Goal: Task Accomplishment & Management: Use online tool/utility

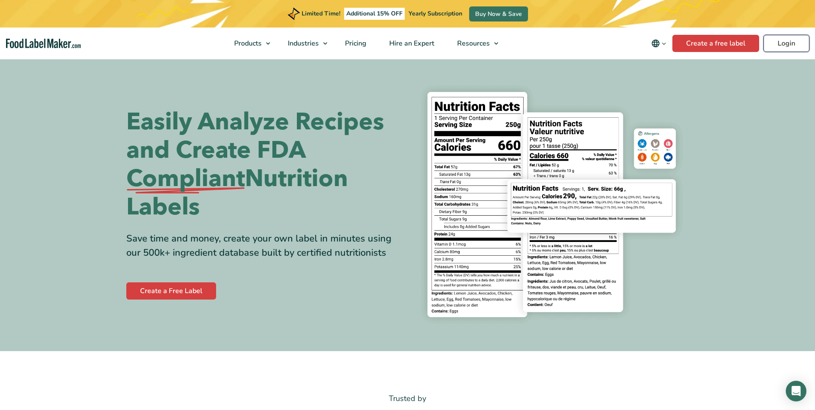
click at [784, 40] on link "Login" at bounding box center [787, 43] width 46 height 17
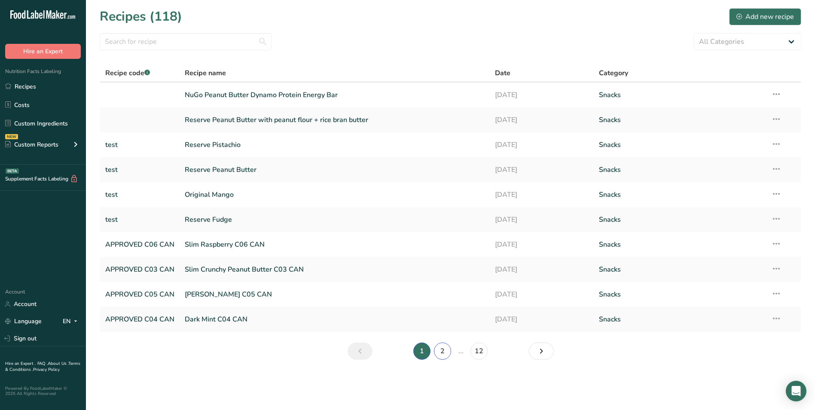
click at [444, 350] on link "2" at bounding box center [442, 351] width 17 height 17
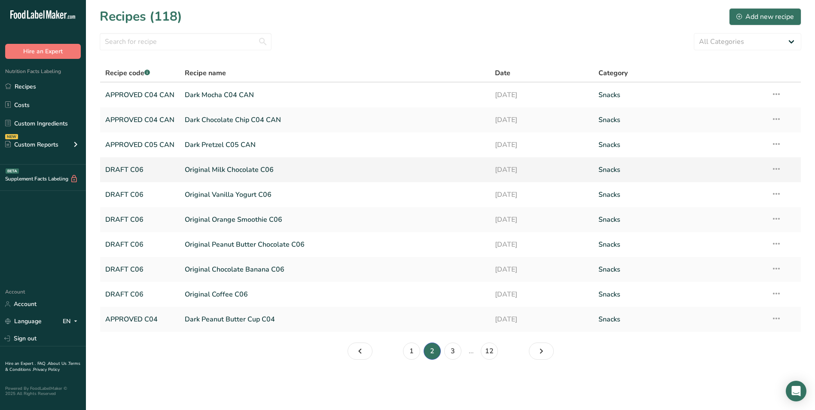
click at [232, 171] on link "Original Milk Chocolate C06" at bounding box center [335, 170] width 300 height 18
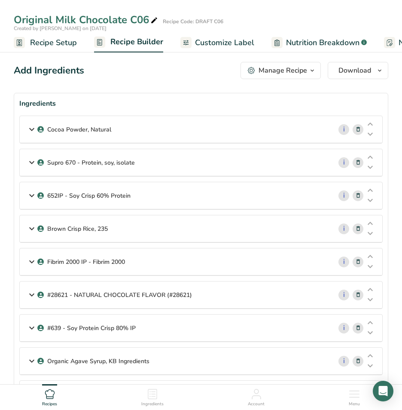
click at [229, 42] on span "Customize Label" at bounding box center [224, 43] width 59 height 12
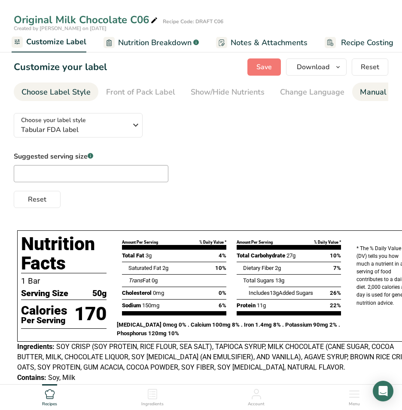
click at [376, 91] on div "Manual Label Override" at bounding box center [401, 92] width 82 height 12
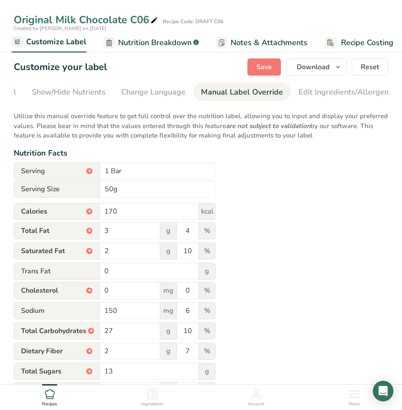
scroll to position [0, 250]
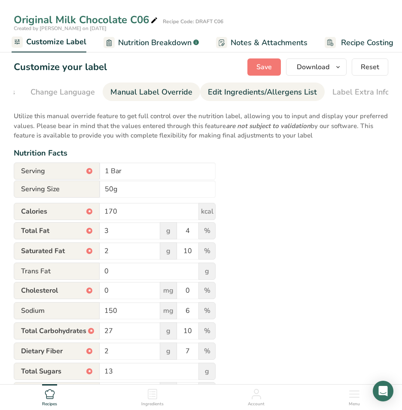
click at [273, 92] on div "Edit Ingredients/Allergens List" at bounding box center [262, 92] width 109 height 12
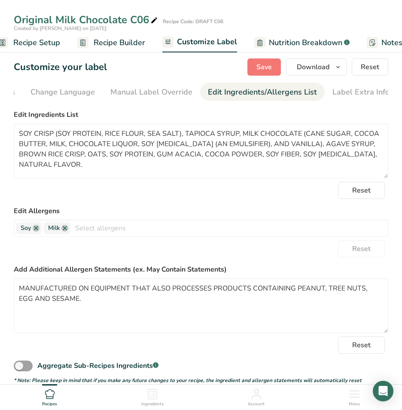
scroll to position [0, 0]
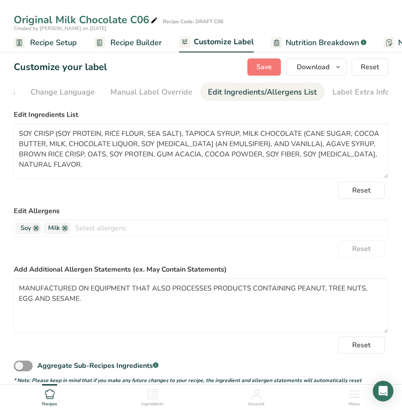
click at [126, 42] on span "Recipe Builder" at bounding box center [136, 43] width 52 height 12
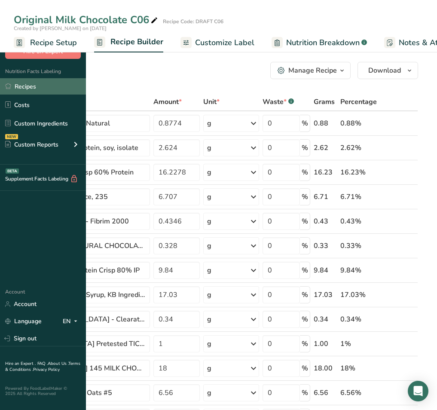
click at [36, 87] on link "Recipes" at bounding box center [43, 86] width 86 height 16
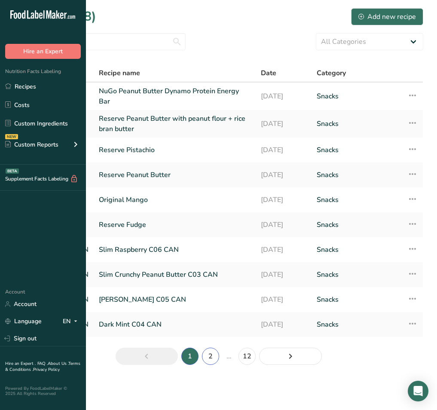
click at [219, 356] on link "2" at bounding box center [210, 356] width 17 height 17
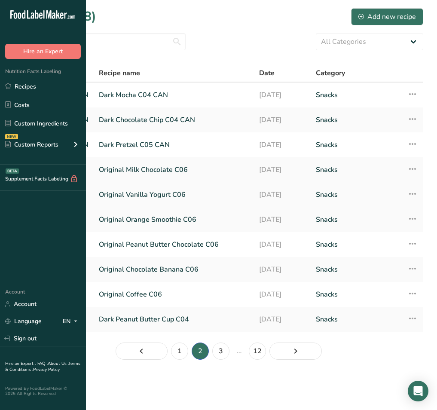
click at [188, 194] on link "Original Vanilla Yogurt C06" at bounding box center [174, 195] width 150 height 18
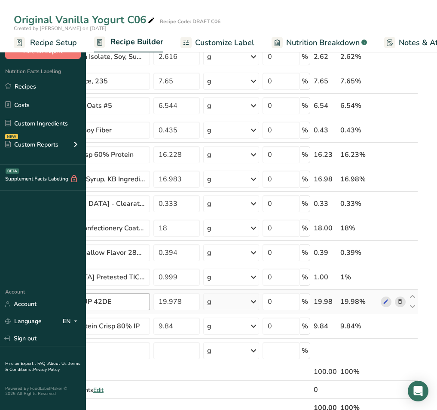
scroll to position [86, 0]
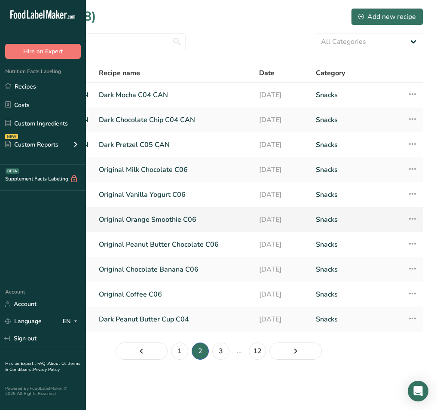
click at [211, 222] on link "Original Orange Smoothie C06" at bounding box center [174, 220] width 150 height 18
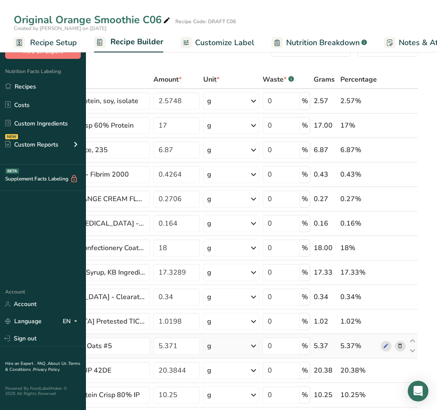
scroll to position [43, 0]
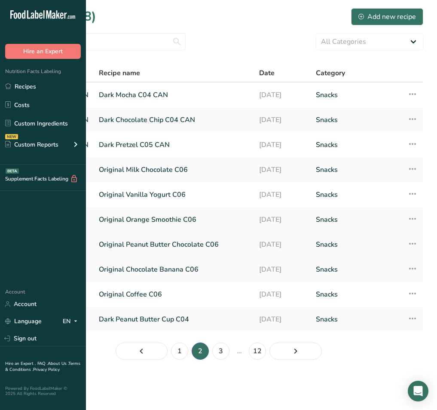
click at [198, 242] on link "Original Peanut Butter Chocolate C06" at bounding box center [174, 245] width 150 height 18
click at [222, 270] on link "Original Chocolate Banana C06" at bounding box center [174, 269] width 150 height 18
click at [234, 298] on link "Original Coffee C06" at bounding box center [174, 294] width 150 height 18
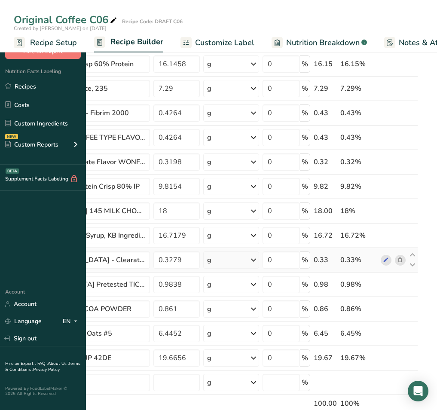
scroll to position [86, 0]
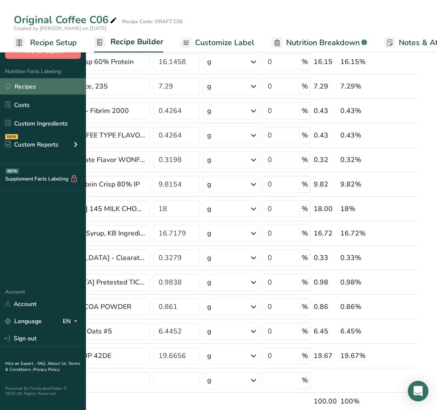
click at [30, 83] on link "Recipes" at bounding box center [43, 86] width 86 height 16
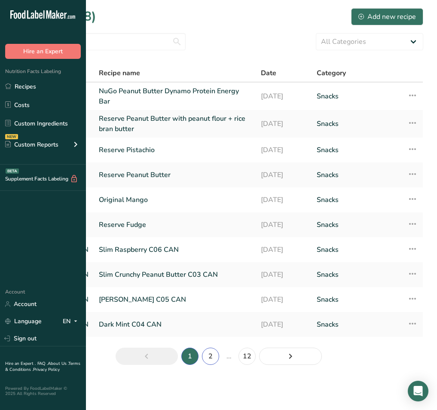
click at [219, 361] on link "2" at bounding box center [210, 356] width 17 height 17
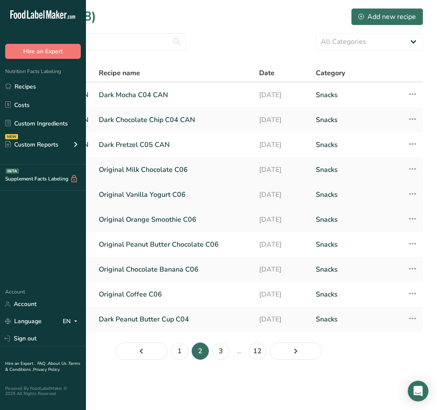
click at [217, 196] on link "Original Vanilla Yogurt C06" at bounding box center [174, 195] width 150 height 18
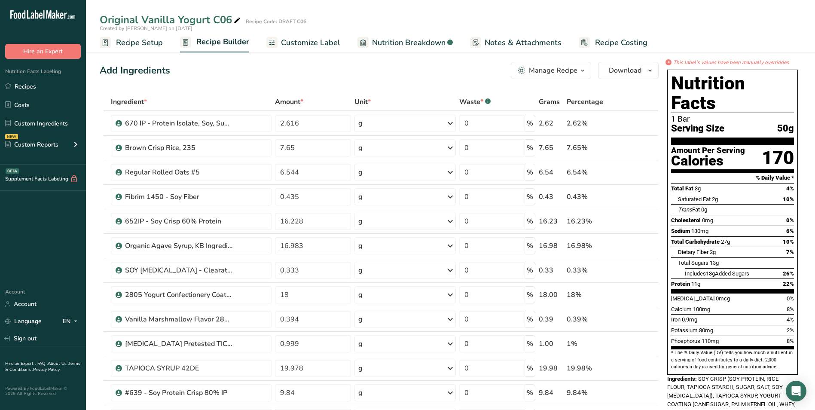
click at [309, 44] on span "Customize Label" at bounding box center [310, 43] width 59 height 12
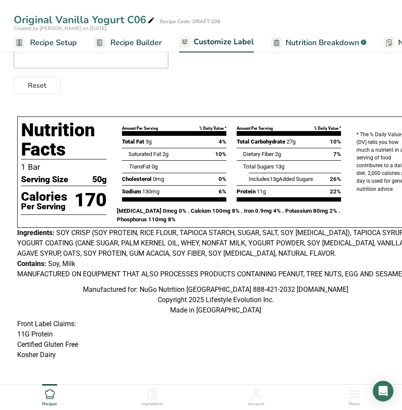
scroll to position [0, 15]
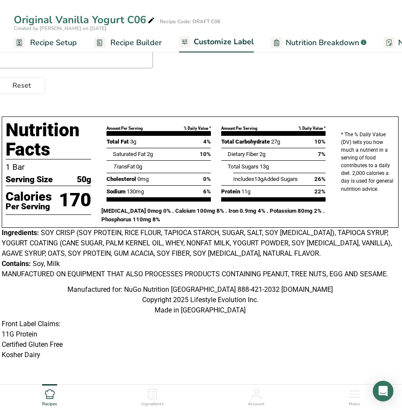
drag, startPoint x: 373, startPoint y: 380, endPoint x: 360, endPoint y: 379, distance: 13.0
click at [360, 379] on body "Original Vanilla Yogurt C06 Recipe Code: DRAFT C06 Created by Christy Rosso on …" at bounding box center [201, 148] width 402 height 524
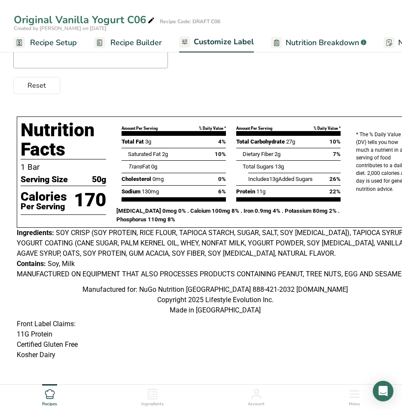
scroll to position [0, 0]
click at [321, 377] on section "Customize your label Save Download Choose what to show on your downloaded label…" at bounding box center [201, 157] width 402 height 453
click at [124, 40] on span "Recipe Builder" at bounding box center [136, 43] width 52 height 12
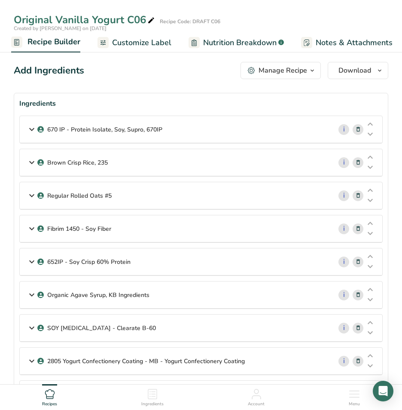
scroll to position [43, 0]
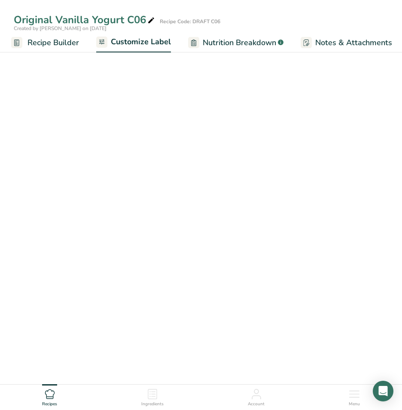
scroll to position [133, 0]
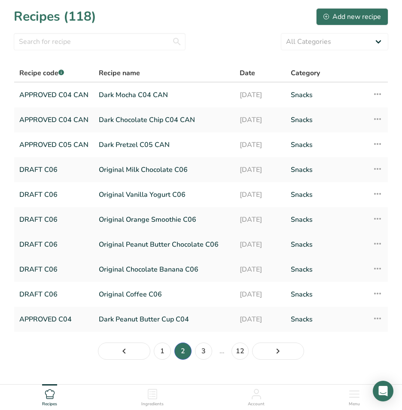
click at [130, 244] on link "Original Peanut Butter Chocolate C06" at bounding box center [164, 245] width 131 height 18
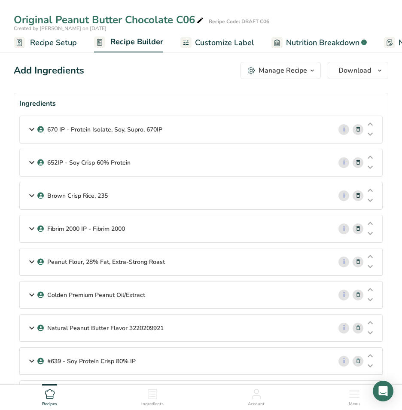
click at [218, 43] on span "Customize Label" at bounding box center [224, 43] width 59 height 12
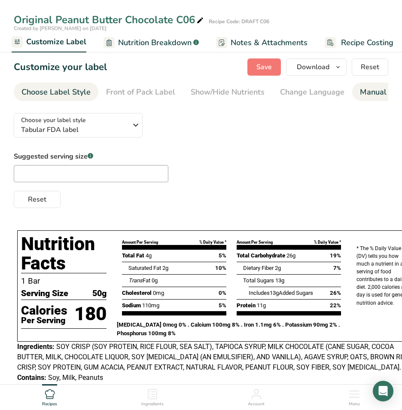
click at [375, 92] on div "Manual Label Override" at bounding box center [401, 92] width 82 height 12
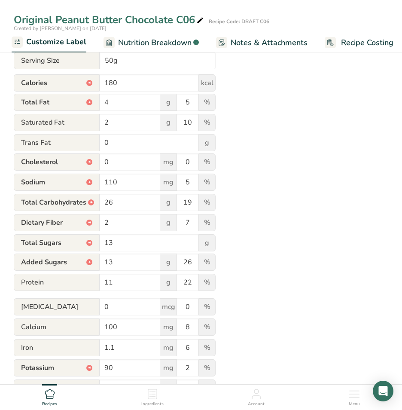
scroll to position [129, 0]
click at [188, 203] on input "19" at bounding box center [187, 201] width 21 height 17
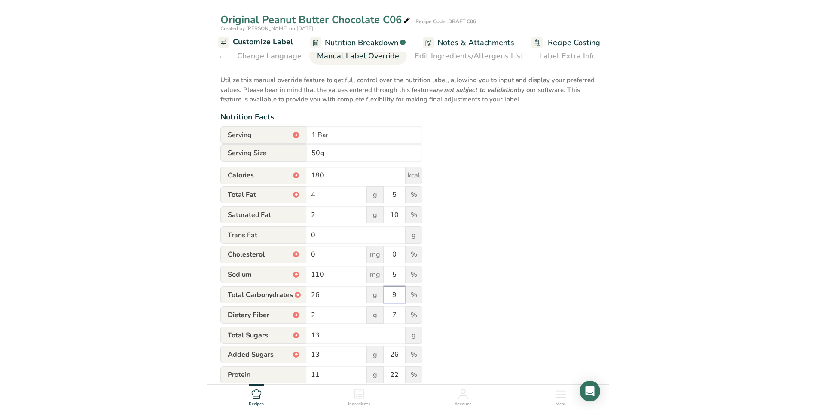
scroll to position [0, 0]
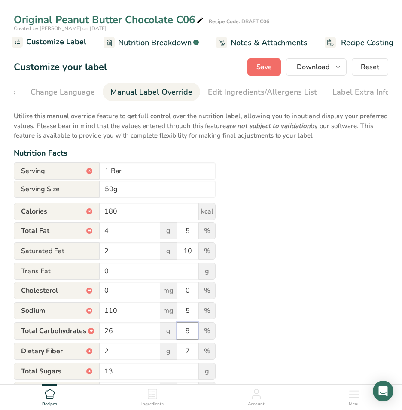
type input "9"
click at [270, 64] on span "Save" at bounding box center [264, 67] width 15 height 10
click at [265, 66] on span "Save" at bounding box center [264, 67] width 15 height 10
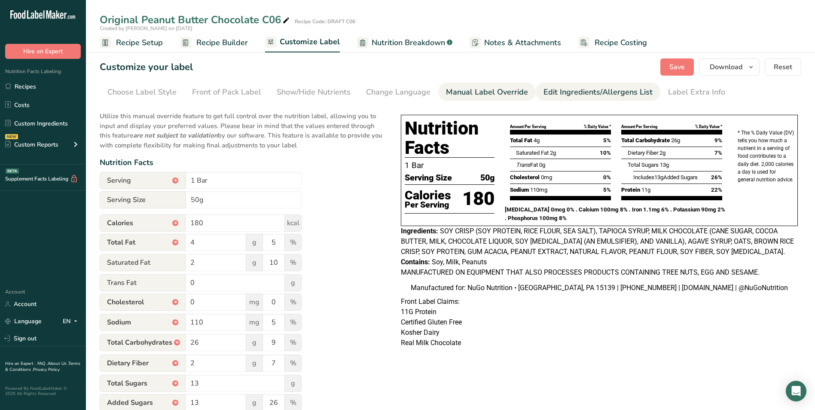
click at [563, 91] on div "Edit Ingredients/Allergens List" at bounding box center [598, 92] width 109 height 12
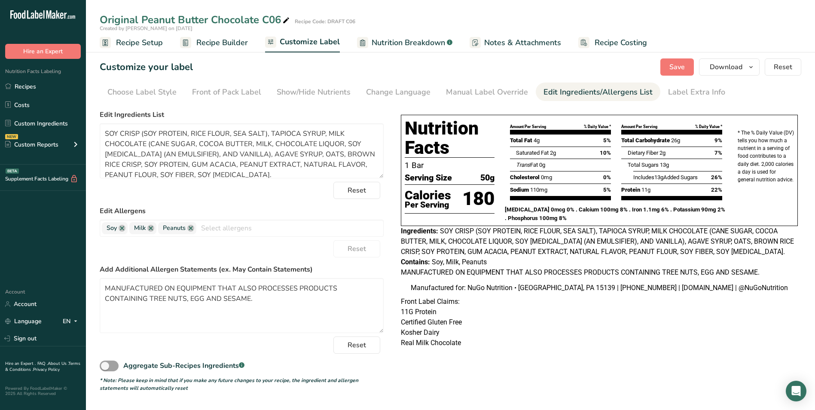
click at [563, 91] on div "Edit Ingredients/Allergens List" at bounding box center [598, 92] width 109 height 12
click at [233, 132] on textarea "SOY CRISP (SOY PROTEIN, RICE FLOUR, SEA SALT), TAPIOCA SYRUP, MILK CHOCOLATE (C…" at bounding box center [242, 150] width 284 height 55
click at [682, 65] on span "Save" at bounding box center [677, 67] width 15 height 10
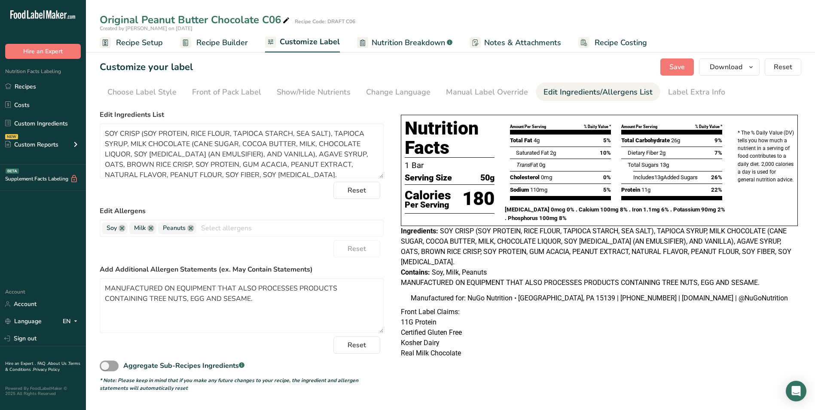
click at [562, 242] on span "SOY CRISP (SOY PROTEIN, RICE FLOUR, TAPIOCA STARCH, SEA SALT), TAPIOCA SYRUP, M…" at bounding box center [596, 246] width 391 height 39
click at [562, 241] on span "SOY CRISP (SOY PROTEIN, RICE FLOUR, TAPIOCA STARCH, SEA SALT), TAPIOCA SYRUP, M…" at bounding box center [596, 246] width 391 height 39
click at [129, 153] on textarea "SOY CRISP (SOY PROTEIN, RICE FLOUR, TAPIOCA STARCH, SEA SALT), TAPIOCA SYRUP, M…" at bounding box center [242, 150] width 284 height 55
click at [316, 145] on textarea "SOY CRISP (SOY PROTEIN, RICE FLOUR, TAPIOCA STARCH, SEA SALT), TAPIOCA SYRUP, M…" at bounding box center [242, 150] width 284 height 55
type textarea "SOY CRISP (SOY PROTEIN, RICE FLOUR, TAPIOCA STARCH, SEA SALT), TAPIOCA SYRUP, M…"
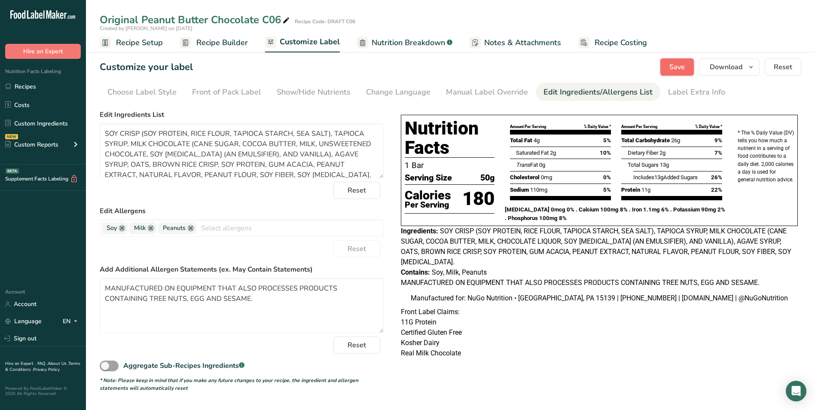
click at [679, 63] on span "Save" at bounding box center [677, 67] width 15 height 10
click at [752, 67] on icon "button" at bounding box center [751, 67] width 7 height 11
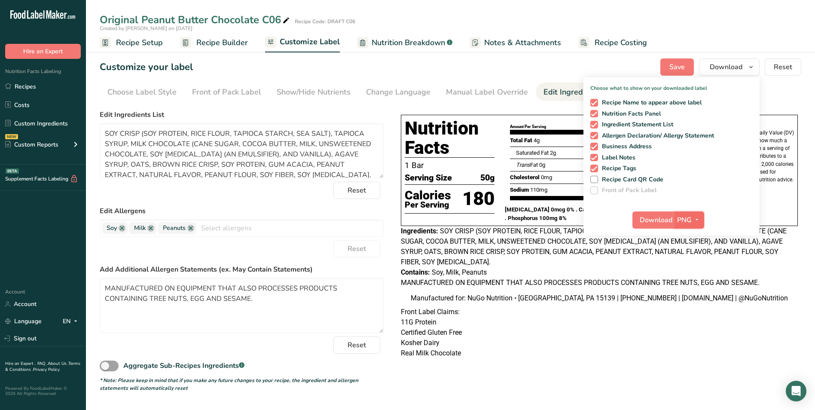
click at [697, 219] on icon "button" at bounding box center [697, 219] width 7 height 11
click at [690, 279] on link "PDF" at bounding box center [691, 280] width 28 height 14
click at [658, 219] on span "Download" at bounding box center [656, 220] width 33 height 10
click at [643, 348] on p "Kosher Dairy" at bounding box center [599, 343] width 397 height 10
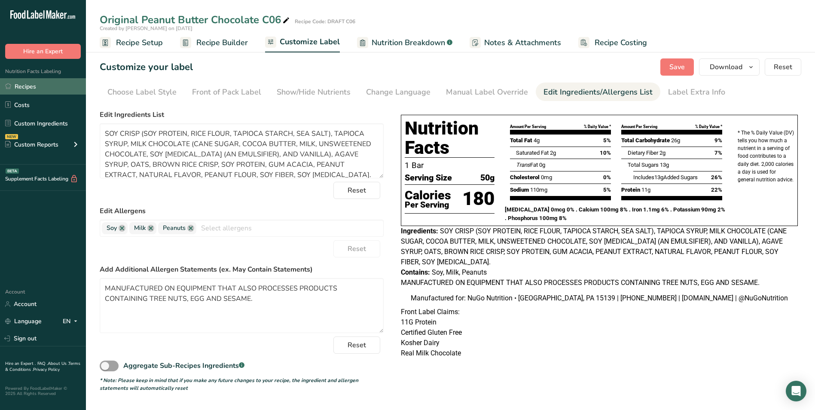
click at [22, 85] on link "Recipes" at bounding box center [43, 86] width 86 height 16
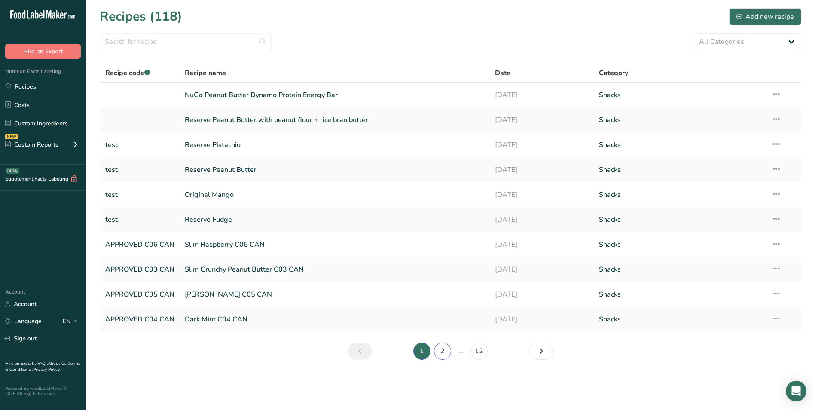
click at [443, 349] on link "2" at bounding box center [442, 351] width 17 height 17
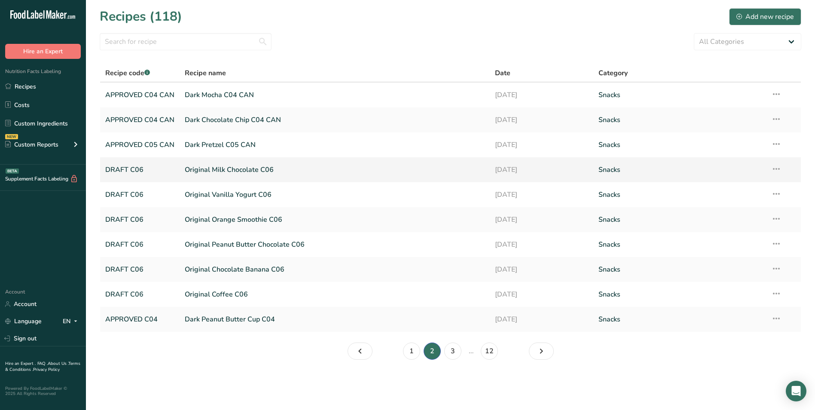
click at [218, 167] on link "Original Milk Chocolate C06" at bounding box center [335, 170] width 300 height 18
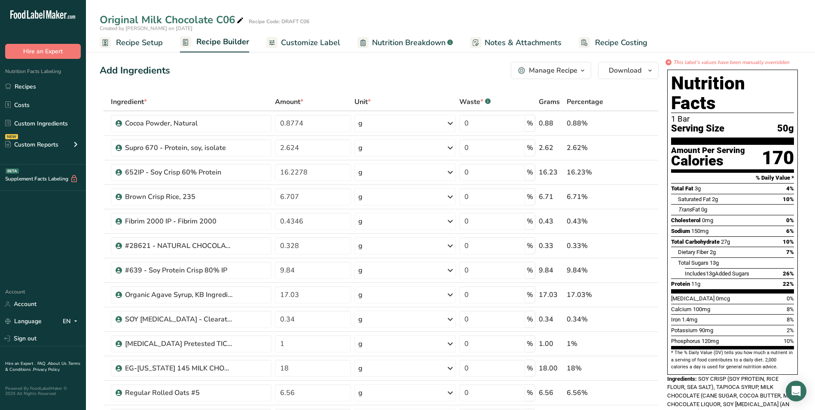
click at [326, 40] on span "Customize Label" at bounding box center [310, 43] width 59 height 12
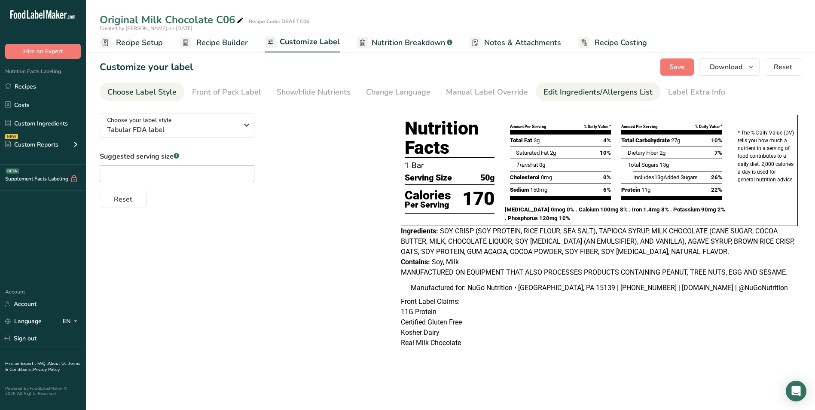
click at [578, 91] on div "Edit Ingredients/Allergens List" at bounding box center [598, 92] width 109 height 12
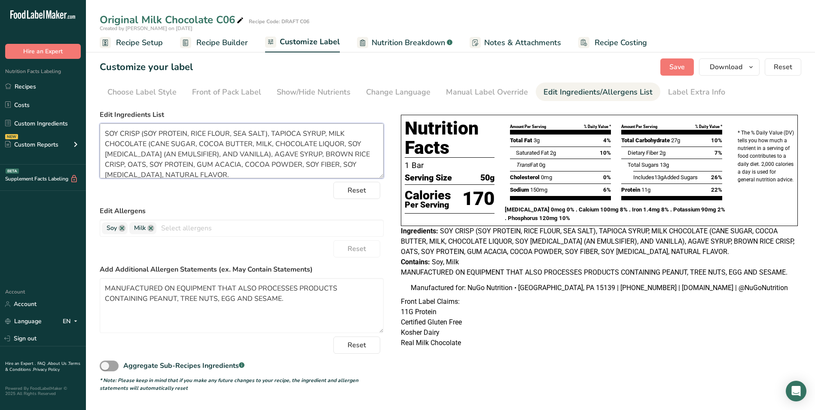
click at [340, 144] on textarea "SOY CRISP (SOY PROTEIN, RICE FLOUR, SEA SALT), TAPIOCA SYRUP, MILK CHOCOLATE (C…" at bounding box center [242, 150] width 284 height 55
click at [679, 63] on span "Save" at bounding box center [677, 67] width 15 height 10
click at [234, 133] on textarea "SOY CRISP (SOY PROTEIN, RICE FLOUR, SEA SALT), TAPIOCA SYRUP, MILK CHOCOLATE (C…" at bounding box center [242, 150] width 284 height 55
type textarea "SOY CRISP (SOY PROTEIN, RICE FLOUR, TAPIOCA STARCH, SEA SALT), TAPIOCA SYRUP, M…"
click at [677, 64] on span "Save" at bounding box center [677, 67] width 15 height 10
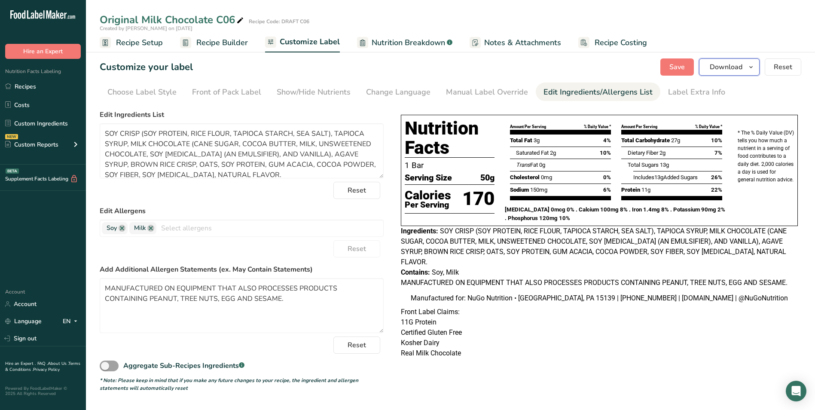
click at [726, 64] on span "Download" at bounding box center [726, 67] width 33 height 10
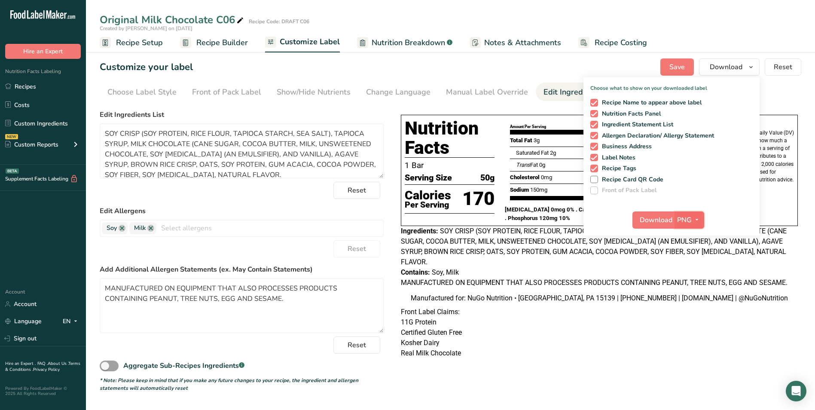
click at [696, 219] on icon "button" at bounding box center [697, 219] width 7 height 11
click at [689, 279] on link "PDF" at bounding box center [691, 280] width 28 height 14
click at [659, 218] on span "Download" at bounding box center [656, 220] width 33 height 10
click at [646, 322] on p "11G Protein" at bounding box center [599, 322] width 397 height 10
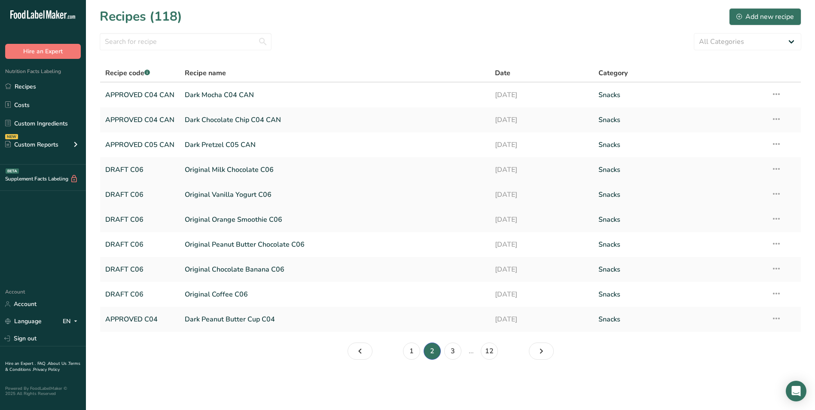
click at [224, 196] on link "Original Vanilla Yogurt C06" at bounding box center [335, 195] width 300 height 18
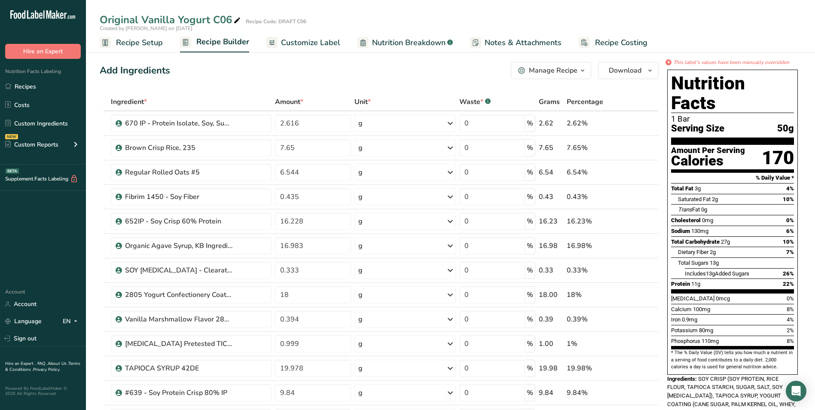
click at [309, 43] on span "Customize Label" at bounding box center [310, 43] width 59 height 12
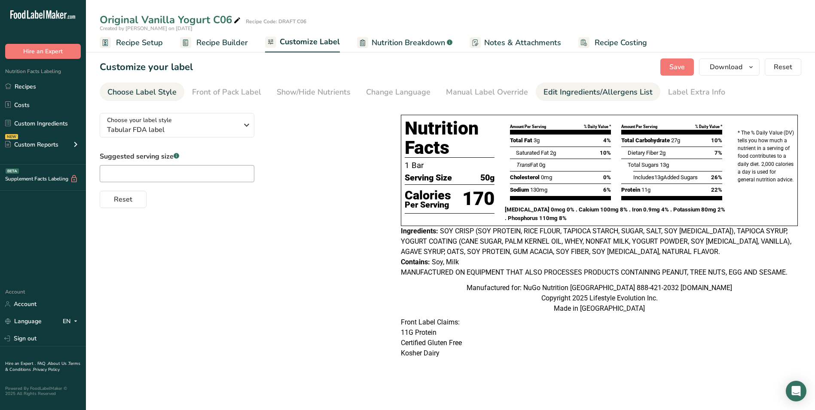
click at [564, 93] on div "Edit Ingredients/Allergens List" at bounding box center [598, 92] width 109 height 12
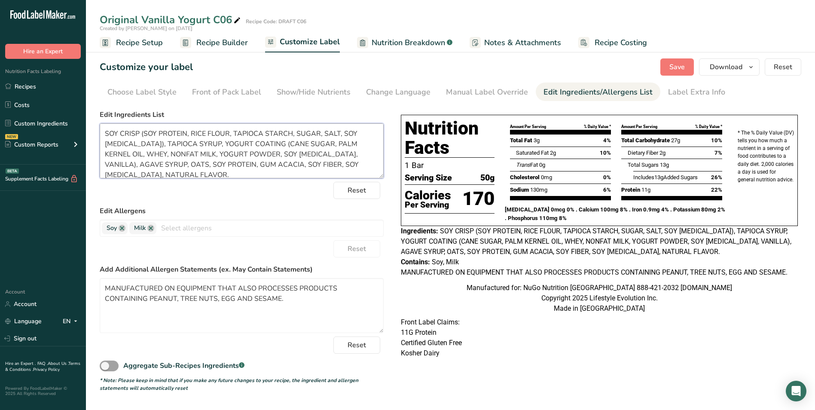
drag, startPoint x: 134, startPoint y: 142, endPoint x: 151, endPoint y: 148, distance: 17.8
click at [135, 142] on textarea "SOY CRISP (SOY PROTEIN, RICE FLOUR, TAPIOCA STARCH, SUGAR, SALT, SOY LECITHIN),…" at bounding box center [242, 150] width 284 height 55
type textarea "SOY CRISP (SOY PROTEIN, RICE FLOUR, TAPIOCA STARCH, SEA SALT), TAPIOCA SYRUP, Y…"
click at [680, 61] on button "Save" at bounding box center [678, 66] width 34 height 17
click at [720, 64] on span "Download" at bounding box center [726, 67] width 33 height 10
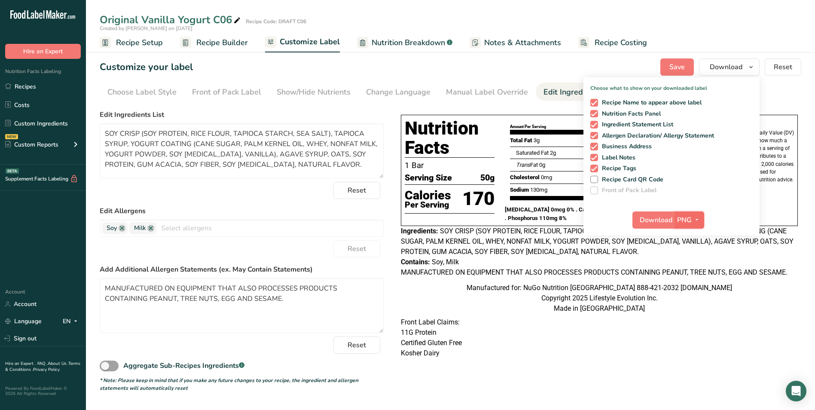
click at [698, 219] on icon "button" at bounding box center [697, 219] width 7 height 11
click at [691, 278] on link "PDF" at bounding box center [691, 280] width 28 height 14
click at [650, 219] on span "Download" at bounding box center [656, 220] width 33 height 10
click at [504, 338] on p "11G Protein" at bounding box center [599, 332] width 397 height 10
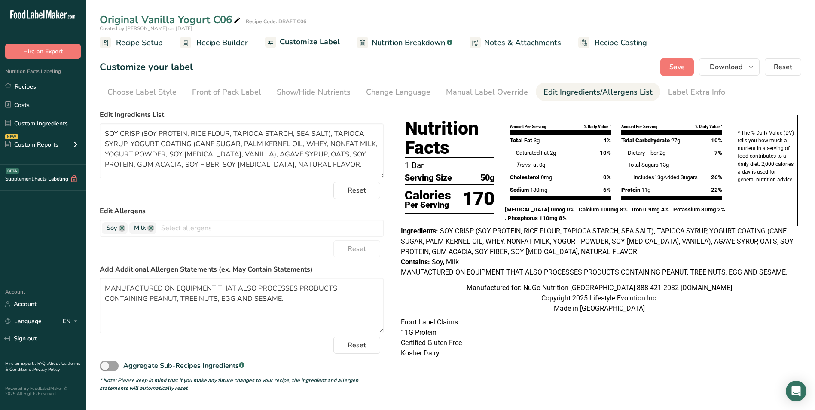
click at [504, 338] on p "11G Protein" at bounding box center [599, 332] width 397 height 10
click at [20, 85] on link "Recipes" at bounding box center [43, 86] width 86 height 16
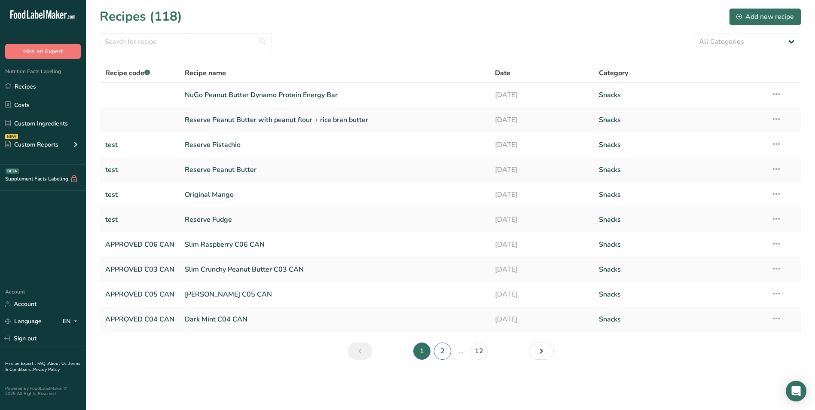
click at [444, 348] on link "2" at bounding box center [442, 351] width 17 height 17
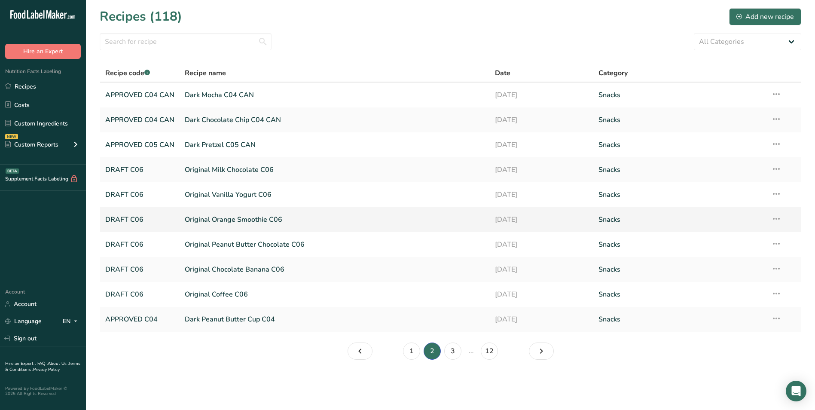
click at [230, 220] on link "Original Orange Smoothie C06" at bounding box center [335, 220] width 300 height 18
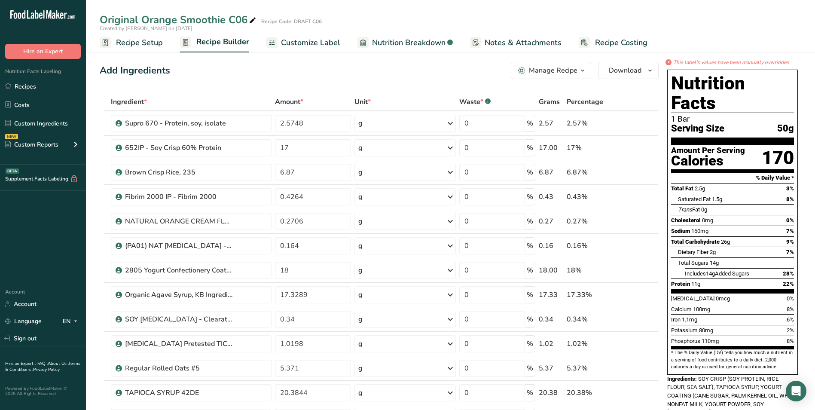
click at [311, 43] on span "Customize Label" at bounding box center [310, 43] width 59 height 12
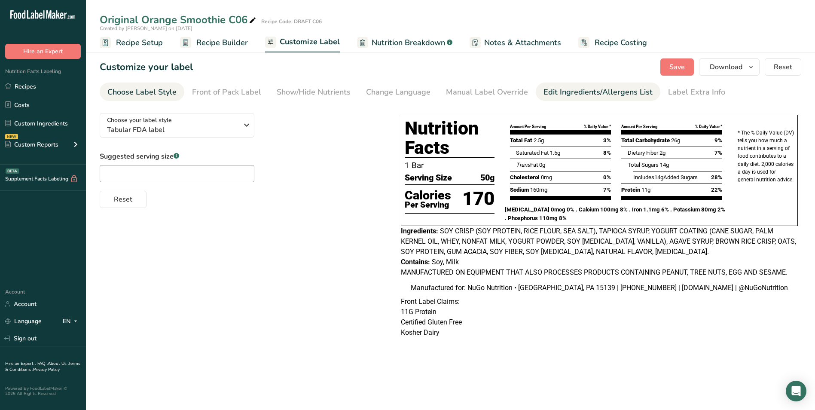
click at [569, 89] on div "Edit Ingredients/Allergens List" at bounding box center [598, 92] width 109 height 12
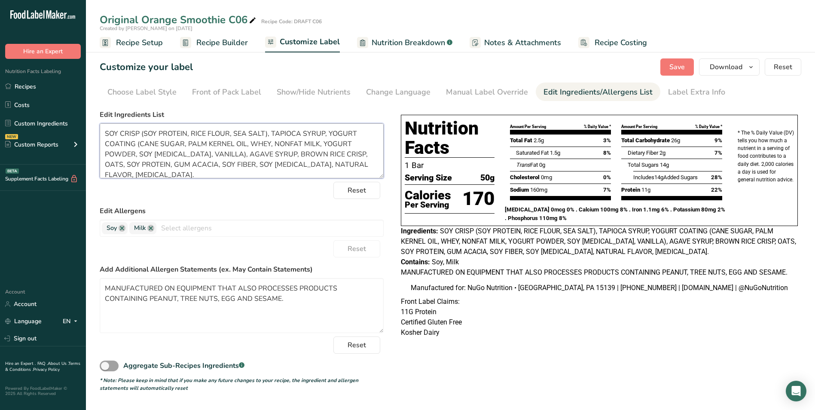
click at [234, 132] on textarea "SOY CRISP (SOY PROTEIN, RICE FLOUR, SEA SALT), TAPIOCA SYRUP, YOGURT COATING (C…" at bounding box center [242, 150] width 284 height 55
type textarea "SOY CRISP (SOY PROTEIN, RICE FLOUR, TAPIOCA STARCH, SEA SALT), TAPIOCA SYRUP, Y…"
click at [679, 64] on span "Save" at bounding box center [677, 67] width 15 height 10
click at [751, 67] on icon "button" at bounding box center [751, 67] width 7 height 11
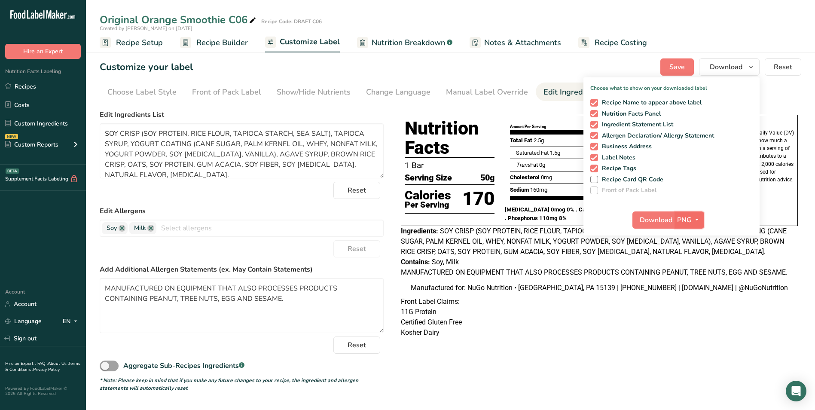
click at [698, 219] on icon "button" at bounding box center [697, 219] width 7 height 11
click at [688, 279] on link "PDF" at bounding box center [691, 280] width 28 height 14
click at [653, 217] on span "Download" at bounding box center [656, 220] width 33 height 10
click at [20, 86] on link "Recipes" at bounding box center [43, 86] width 86 height 16
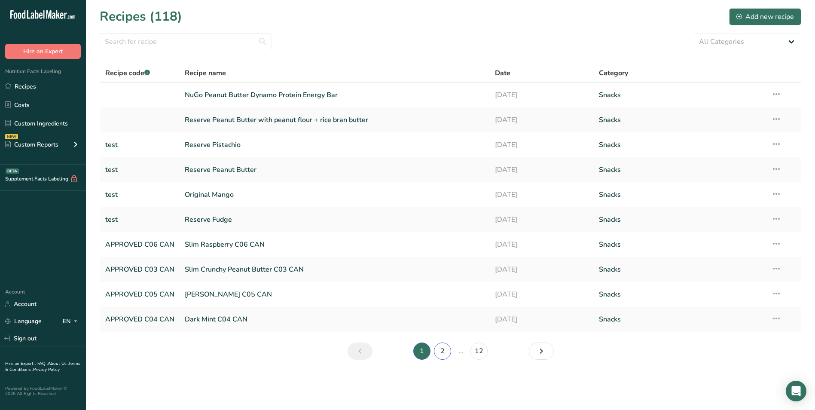
click at [444, 348] on link "2" at bounding box center [442, 351] width 17 height 17
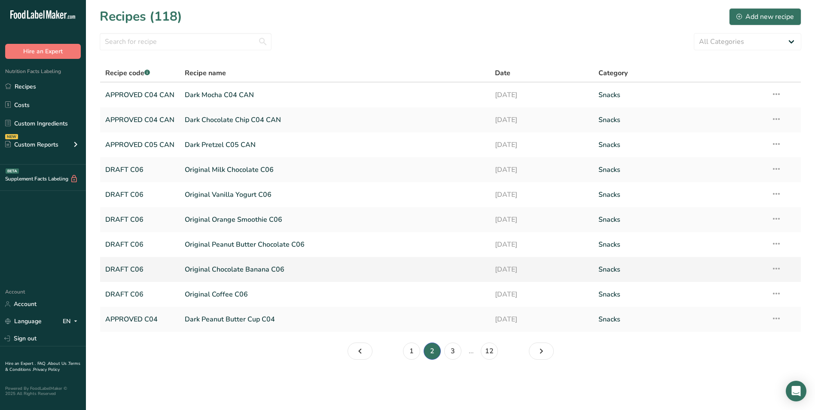
click at [259, 269] on link "Original Chocolate Banana C06" at bounding box center [335, 269] width 300 height 18
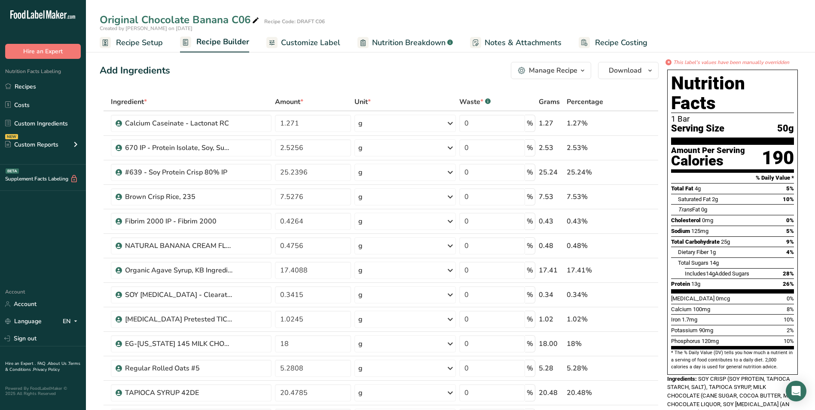
click at [320, 44] on span "Customize Label" at bounding box center [310, 43] width 59 height 12
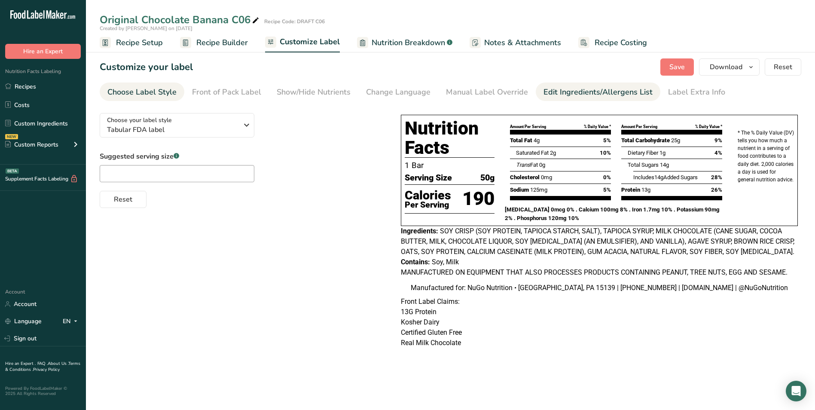
click at [568, 93] on div "Edit Ingredients/Allergens List" at bounding box center [598, 92] width 109 height 12
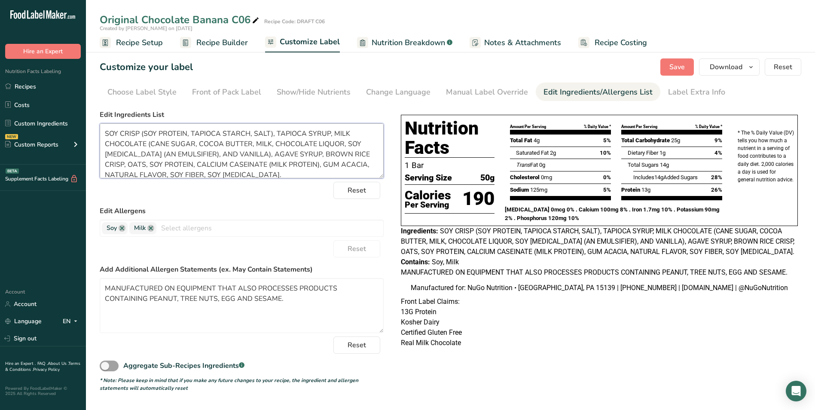
click at [254, 132] on textarea "SOY CRISP (SOY PROTEIN, TAPIOCA STARCH, SALT), TAPIOCA SYRUP, MILK CHOCOLATE (C…" at bounding box center [242, 150] width 284 height 55
click at [340, 144] on textarea "SOY CRISP (SOY PROTEIN, TAPIOCA STARCH, SEA SALT), TAPIOCA SYRUP, MILK CHOCOLAT…" at bounding box center [242, 150] width 284 height 55
type textarea "SOY CRISP (SOY PROTEIN, TAPIOCA STARCH, SEA SALT), TAPIOCA SYRUP, MILK CHOCOLAT…"
click at [674, 63] on span "Save" at bounding box center [677, 67] width 15 height 10
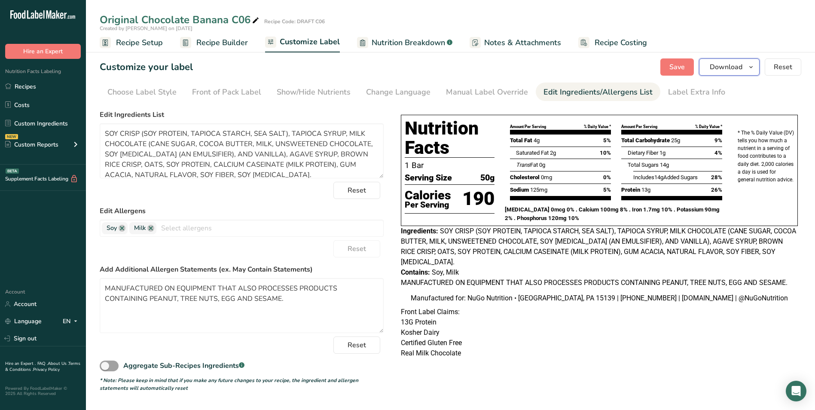
click at [723, 69] on span "Download" at bounding box center [726, 67] width 33 height 10
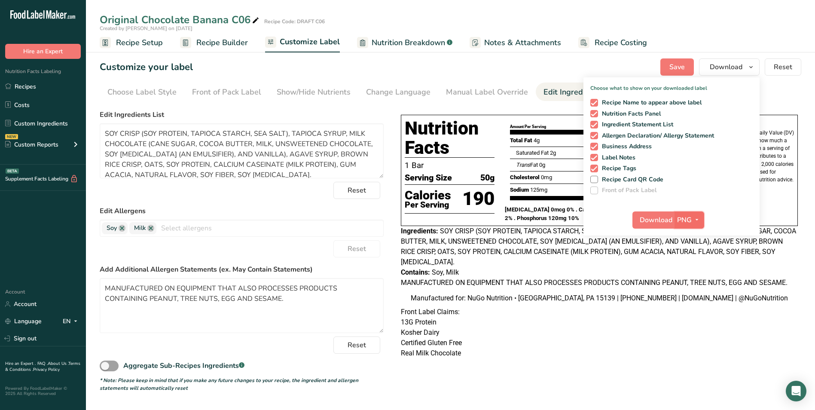
click at [696, 221] on icon "button" at bounding box center [697, 219] width 7 height 11
click at [690, 280] on link "PDF" at bounding box center [691, 280] width 28 height 14
click at [652, 220] on span "Download" at bounding box center [656, 220] width 33 height 10
click at [26, 86] on link "Recipes" at bounding box center [43, 86] width 86 height 16
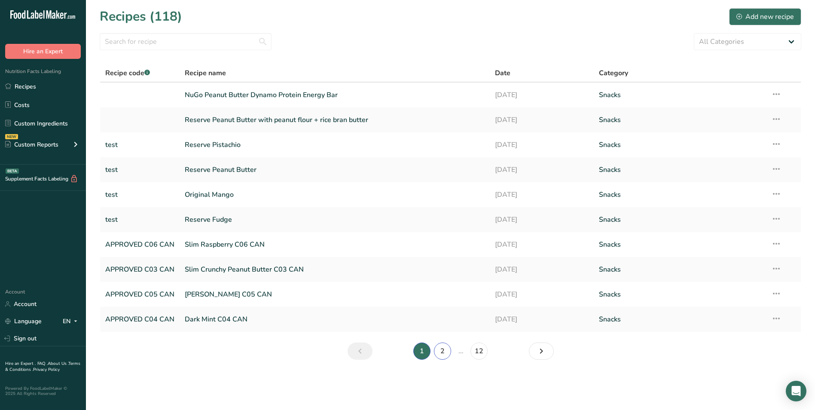
click at [446, 348] on link "2" at bounding box center [442, 351] width 17 height 17
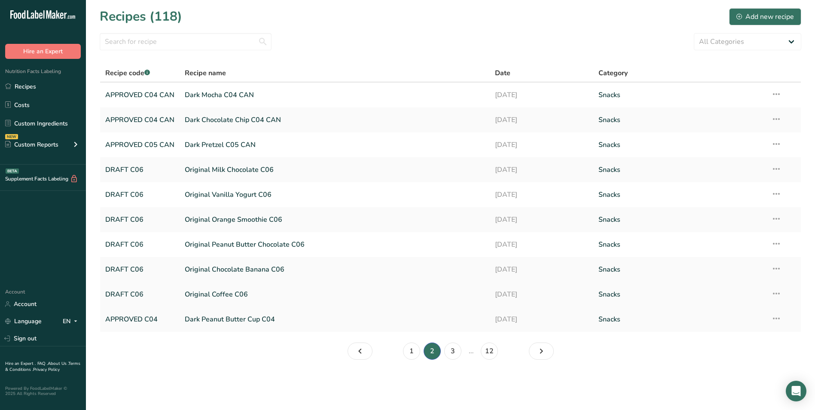
click at [226, 294] on link "Original Coffee C06" at bounding box center [335, 294] width 300 height 18
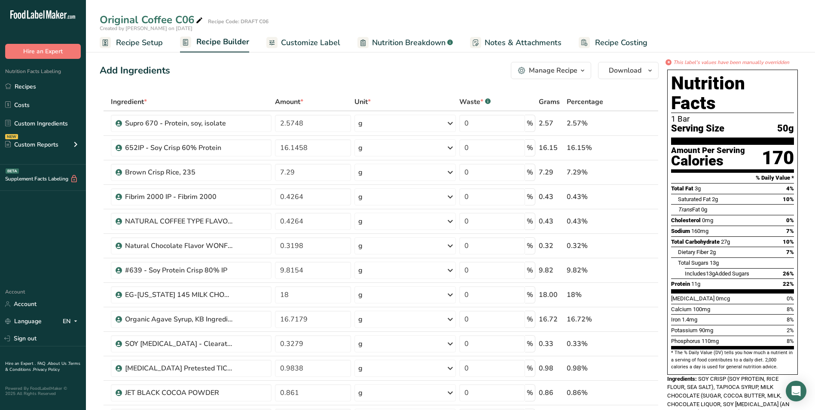
click at [325, 42] on span "Customize Label" at bounding box center [310, 43] width 59 height 12
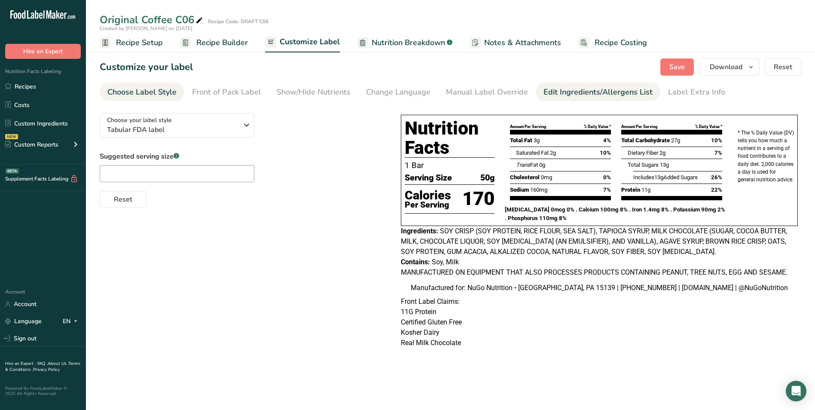
click at [571, 91] on div "Edit Ingredients/Allergens List" at bounding box center [598, 92] width 109 height 12
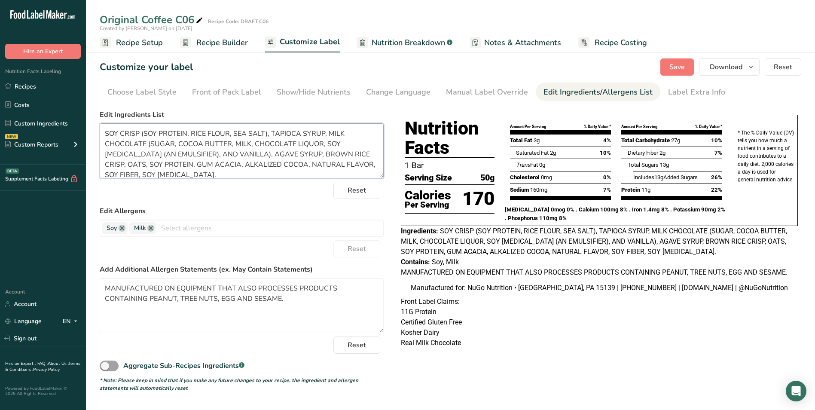
click at [234, 133] on textarea "SOY CRISP (SOY PROTEIN, RICE FLOUR, SEA SALT), TAPIOCA SYRUP, MILK CHOCOLATE (S…" at bounding box center [242, 150] width 284 height 55
click at [194, 143] on textarea "SOY CRISP (SOY PROTEIN, RICE FLOUR, TAPIOCA STARCH, SEA SALT), TAPIOCA SYRUP, M…" at bounding box center [242, 150] width 284 height 55
click at [130, 154] on textarea "SOY CRISP (SOY PROTEIN, RICE FLOUR, TAPIOCA STARCH, SEA SALT), TAPIOCA SYRUP, M…" at bounding box center [242, 150] width 284 height 55
click at [318, 144] on textarea "SOY CRISP (SOY PROTEIN, RICE FLOUR, TAPIOCA STARCH, SEA SALT), TAPIOCA SYRUP, M…" at bounding box center [242, 150] width 284 height 55
click at [316, 144] on textarea "SOY CRISP (SOY PROTEIN, RICE FLOUR, TAPIOCA STARCH, SEA SALT), TAPIOCA SYRUP, M…" at bounding box center [242, 150] width 284 height 55
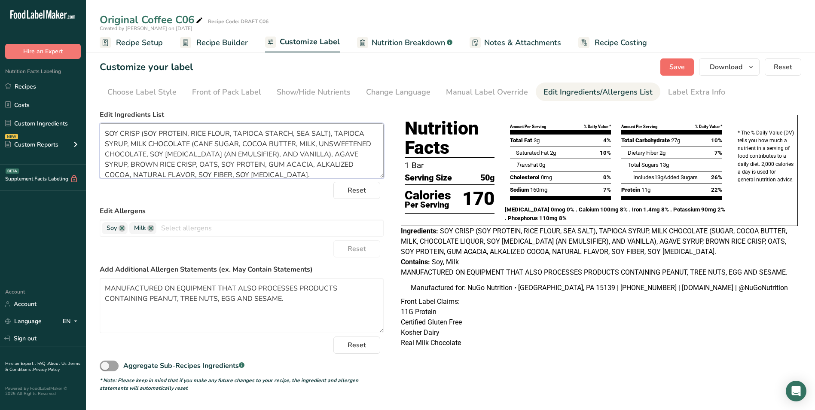
type textarea "SOY CRISP (SOY PROTEIN, RICE FLOUR, TAPIOCA STARCH, SEA SALT), TAPIOCA SYRUP, M…"
click at [676, 64] on span "Save" at bounding box center [677, 67] width 15 height 10
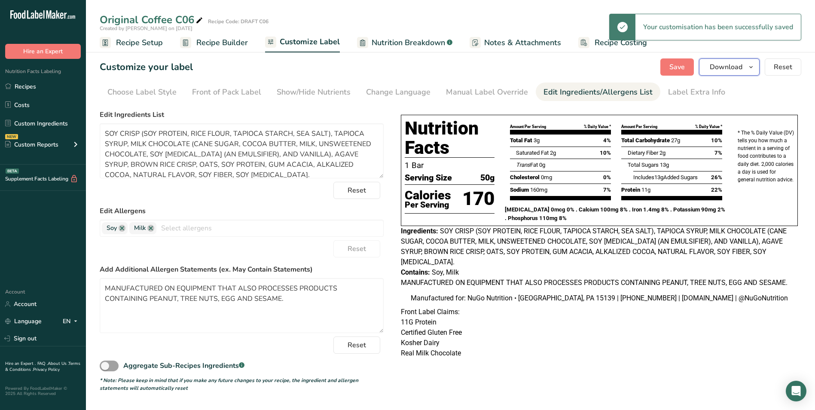
click at [731, 66] on span "Download" at bounding box center [726, 67] width 33 height 10
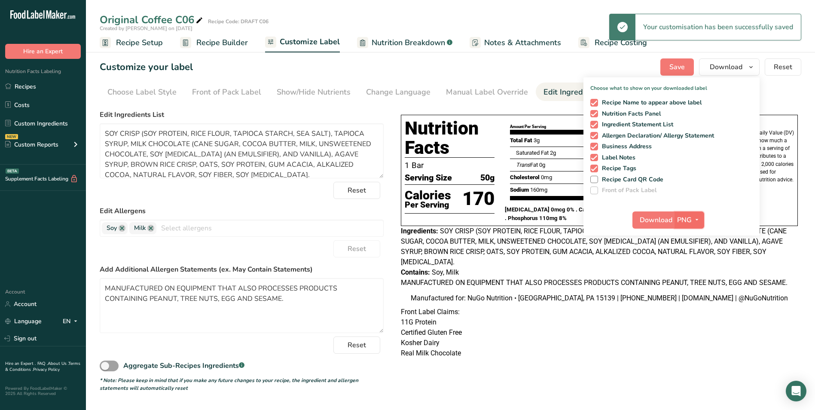
click at [698, 219] on icon "button" at bounding box center [697, 219] width 7 height 11
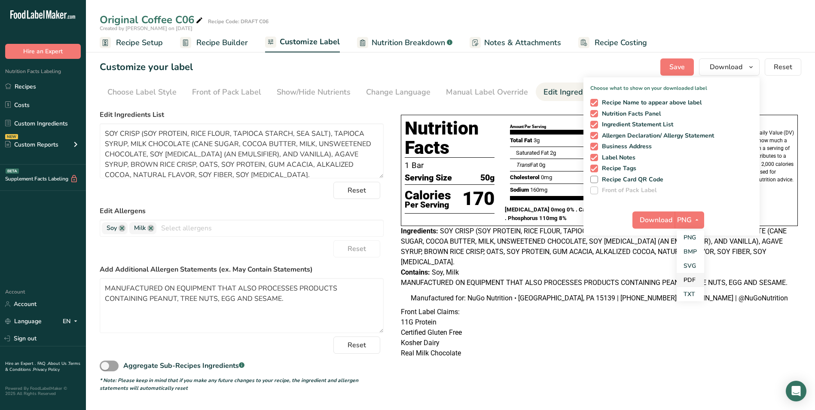
click at [693, 278] on link "PDF" at bounding box center [691, 280] width 28 height 14
click at [658, 217] on span "Download" at bounding box center [656, 220] width 33 height 10
click at [551, 67] on div "Customize your label Save Download Choose what to show on your downloaded label…" at bounding box center [451, 66] width 702 height 17
